Goal: Navigation & Orientation: Find specific page/section

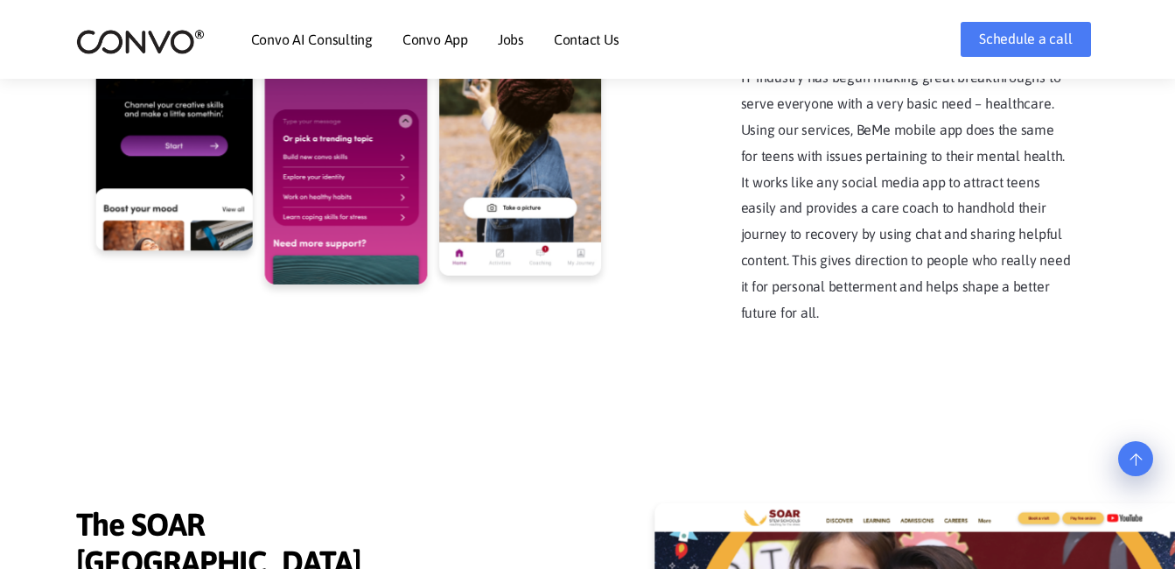
scroll to position [3652, 0]
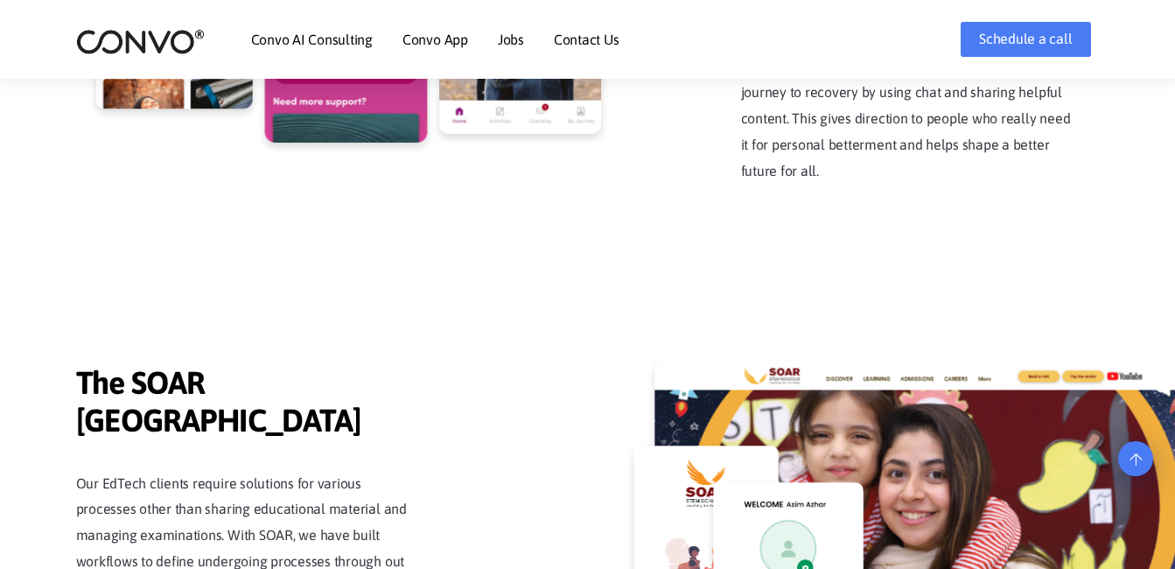
click at [514, 41] on link "Jobs" at bounding box center [511, 39] width 26 height 14
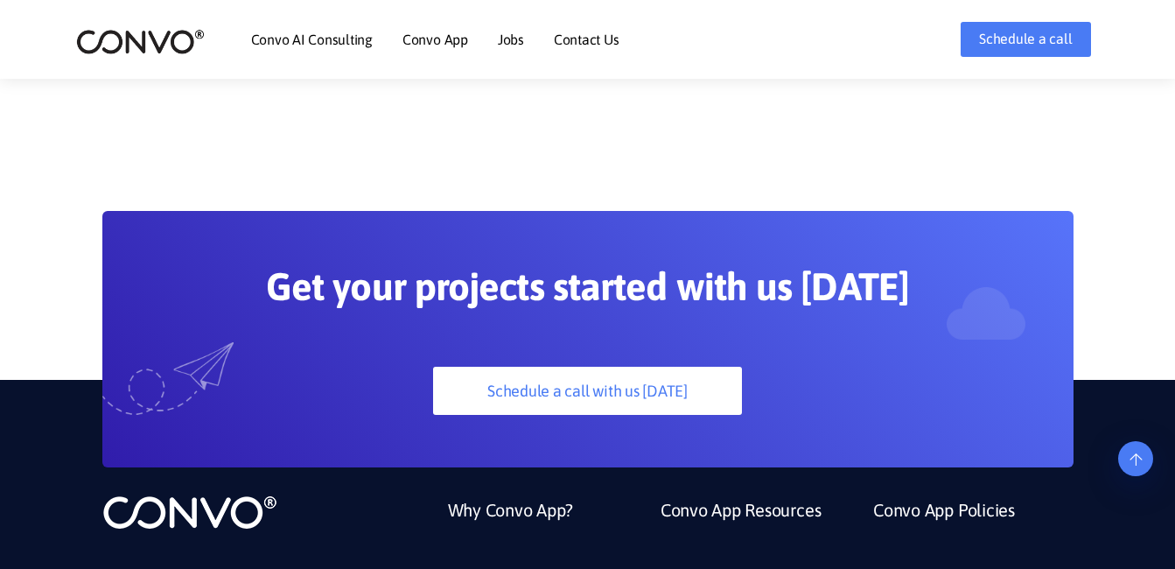
scroll to position [4800, 0]
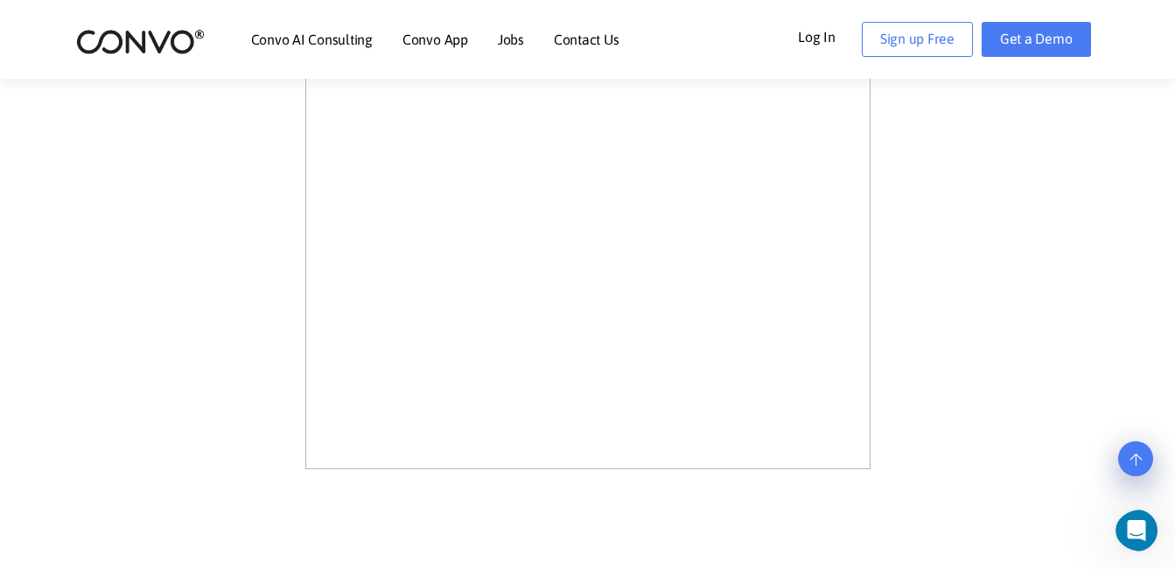
scroll to position [626, 0]
click at [509, 42] on link "Jobs" at bounding box center [511, 39] width 26 height 14
